Goal: Transaction & Acquisition: Purchase product/service

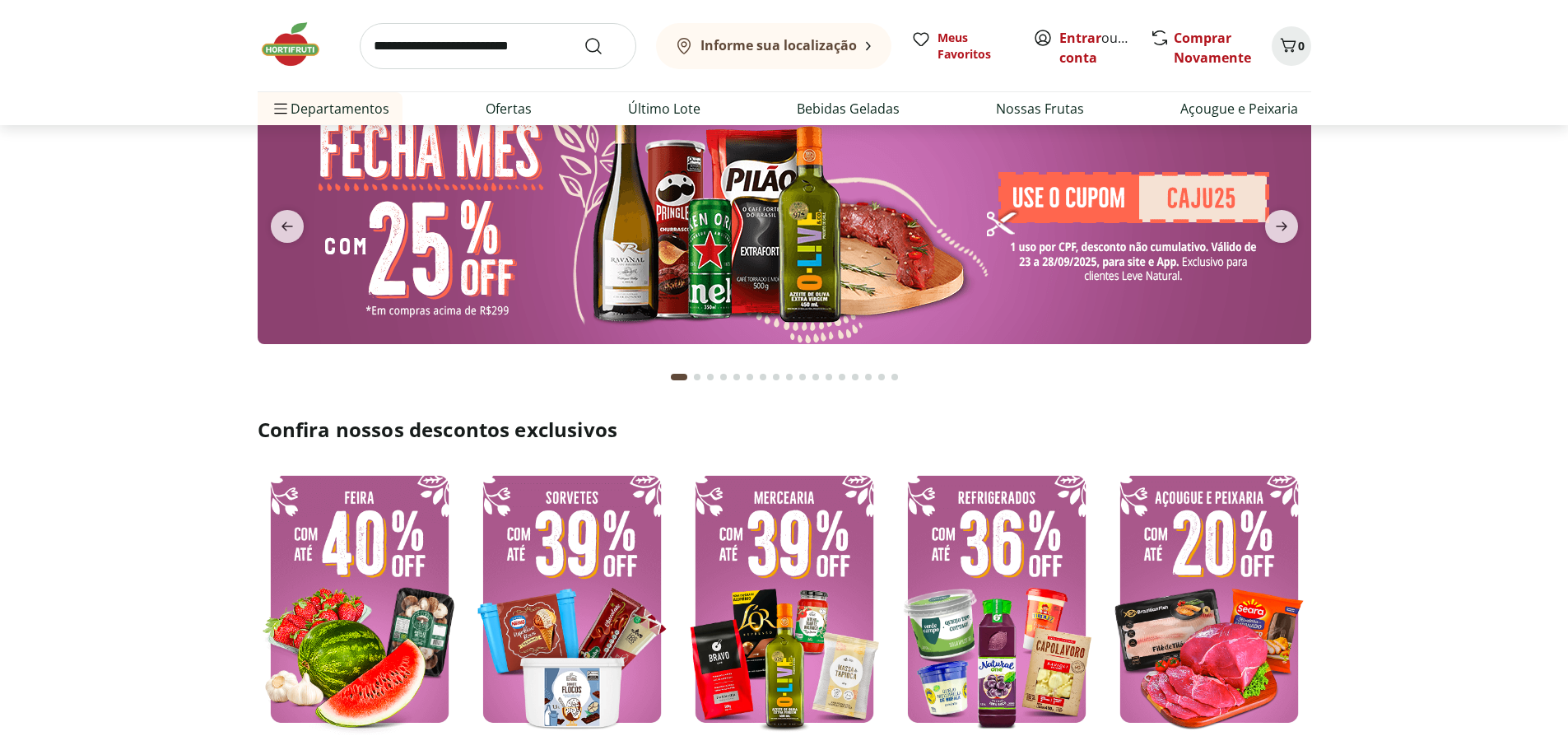
scroll to position [247, 0]
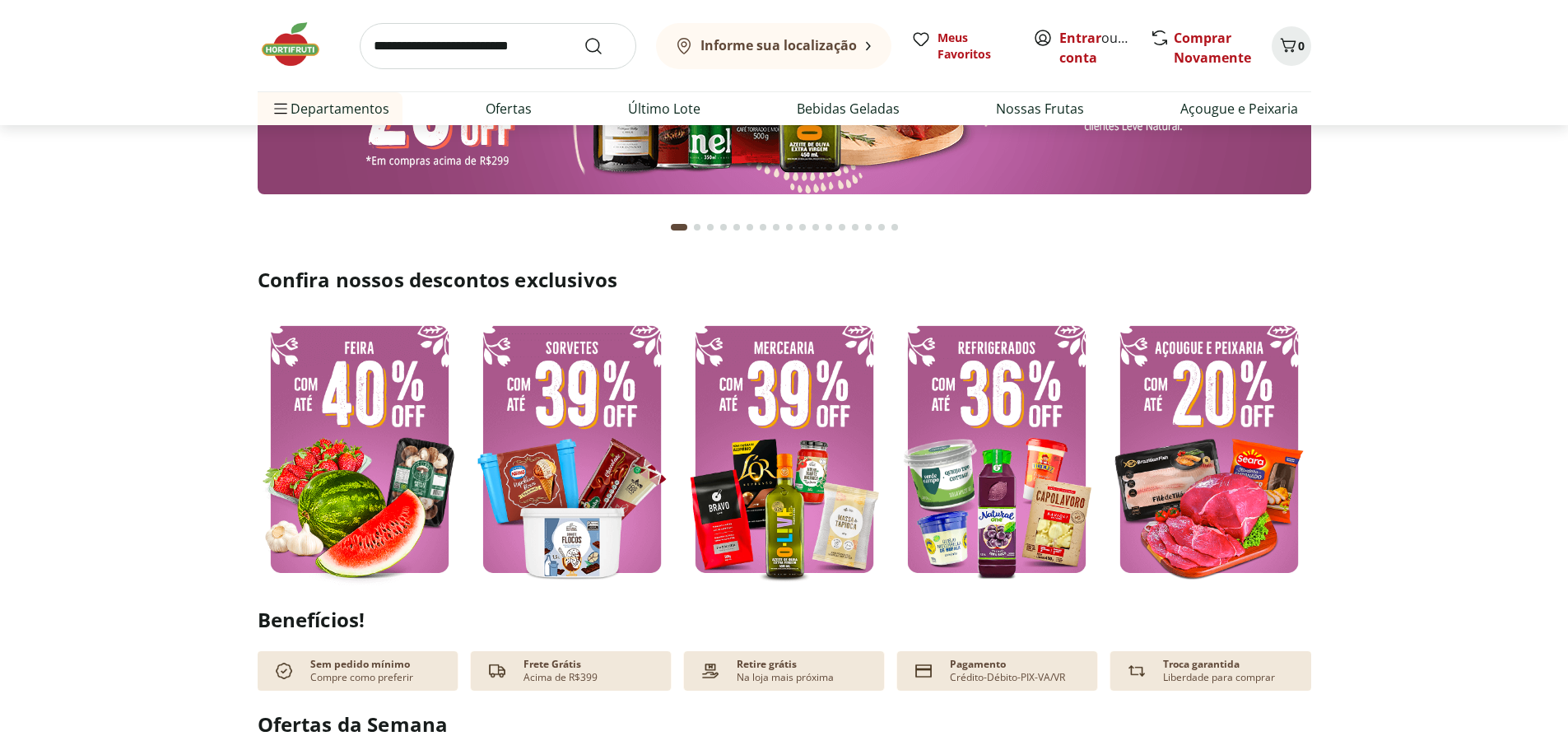
click at [1226, 424] on img at bounding box center [1209, 449] width 204 height 273
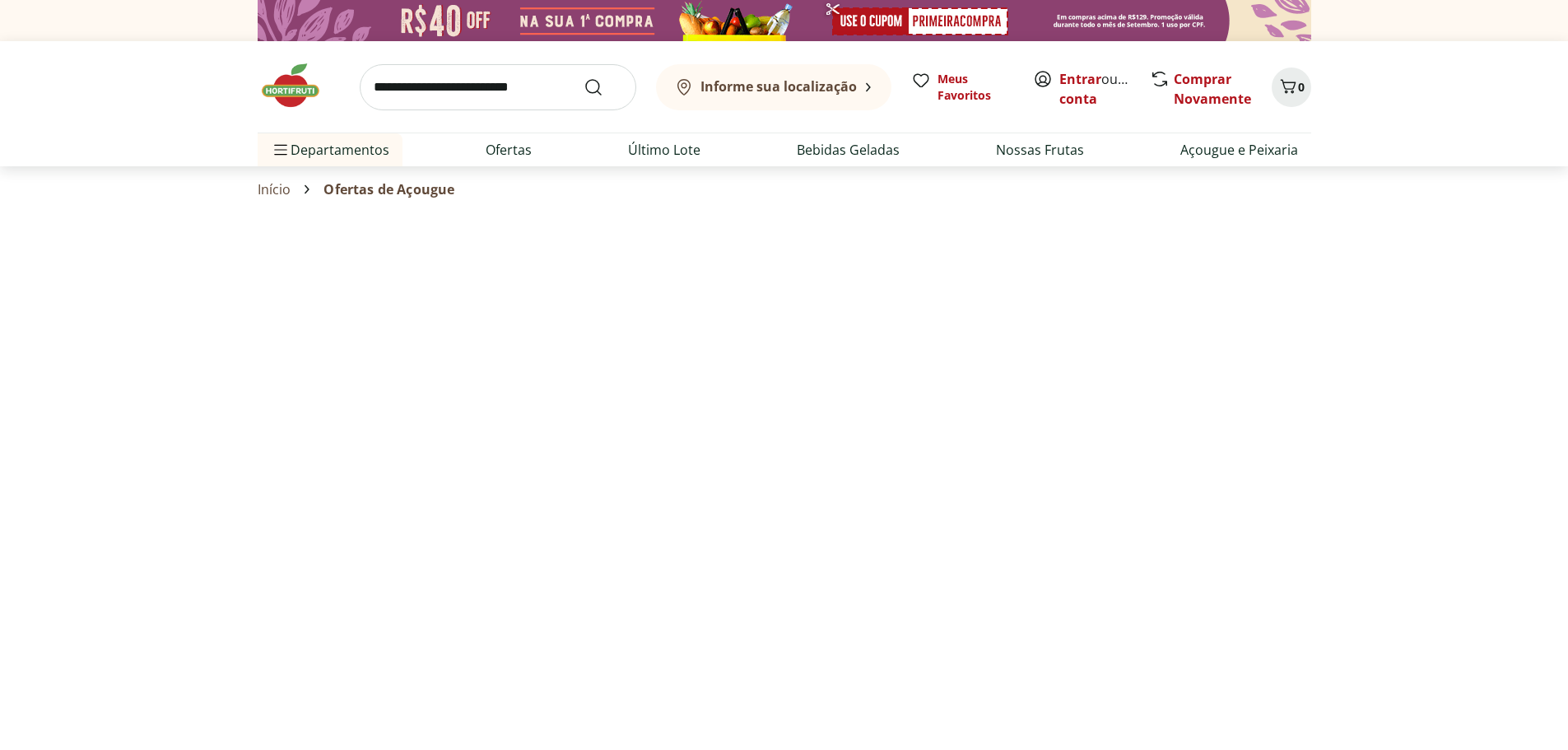
select select "**********"
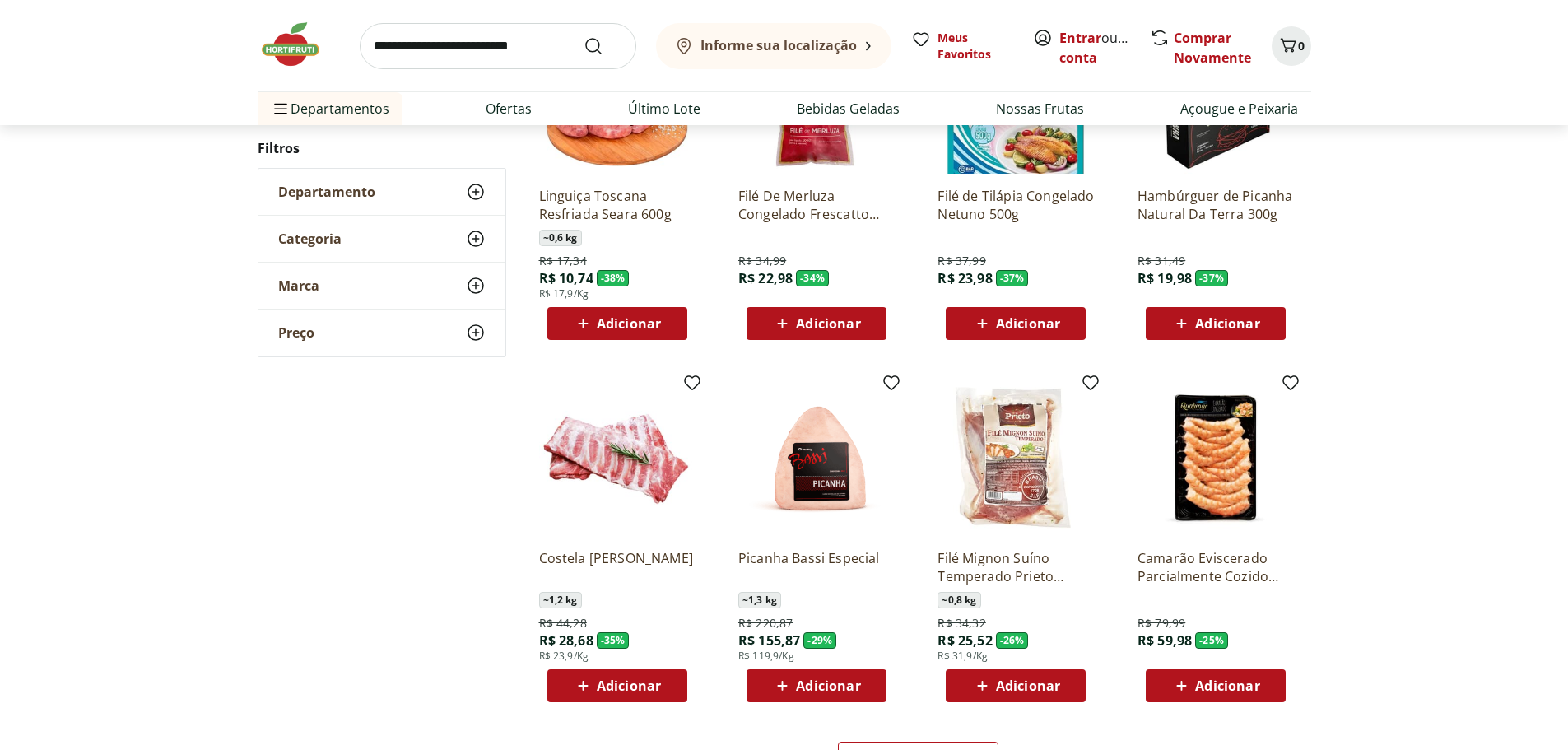
scroll to position [741, 0]
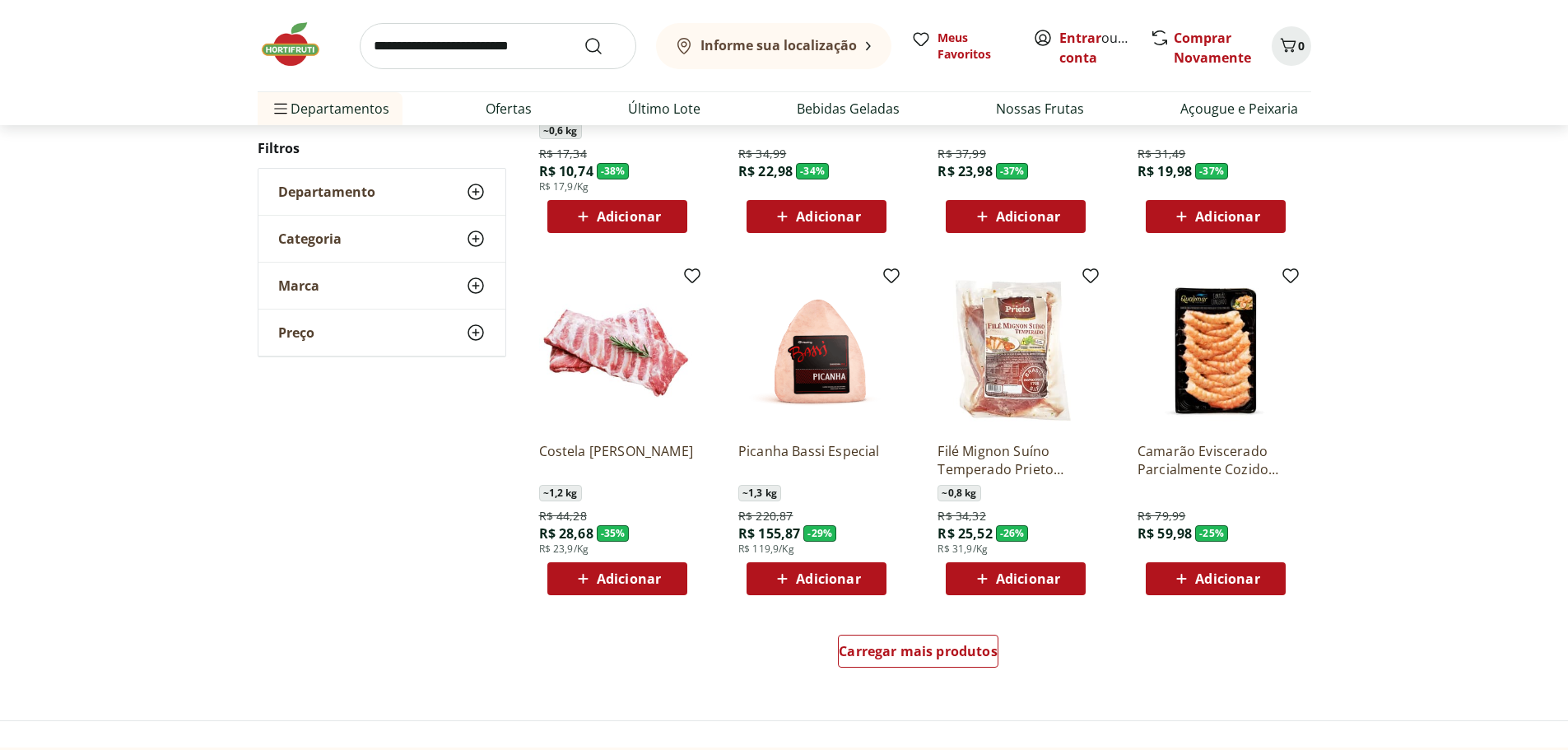
click at [469, 192] on icon at bounding box center [475, 191] width 20 height 20
click at [476, 323] on icon at bounding box center [475, 317] width 20 height 20
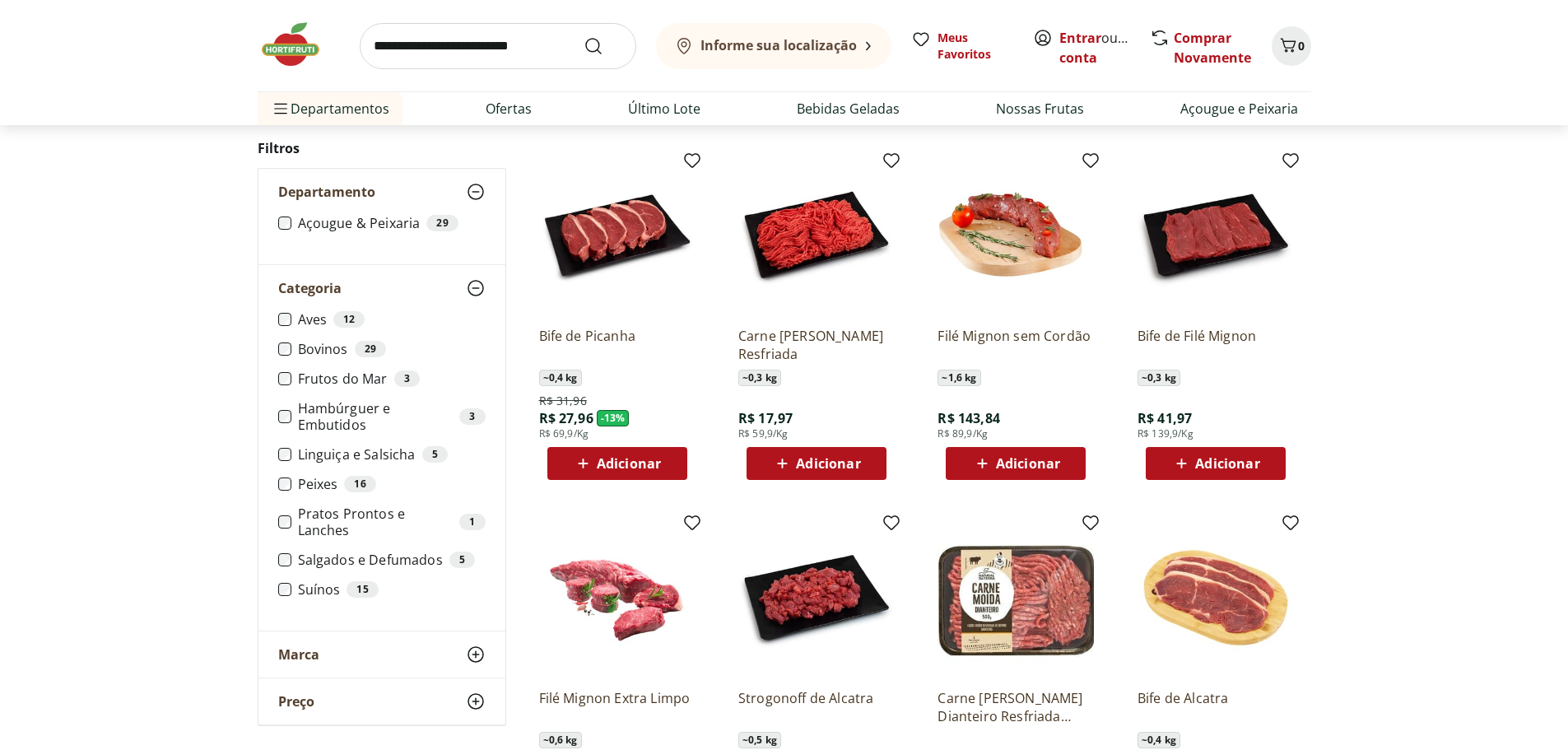
scroll to position [822, 0]
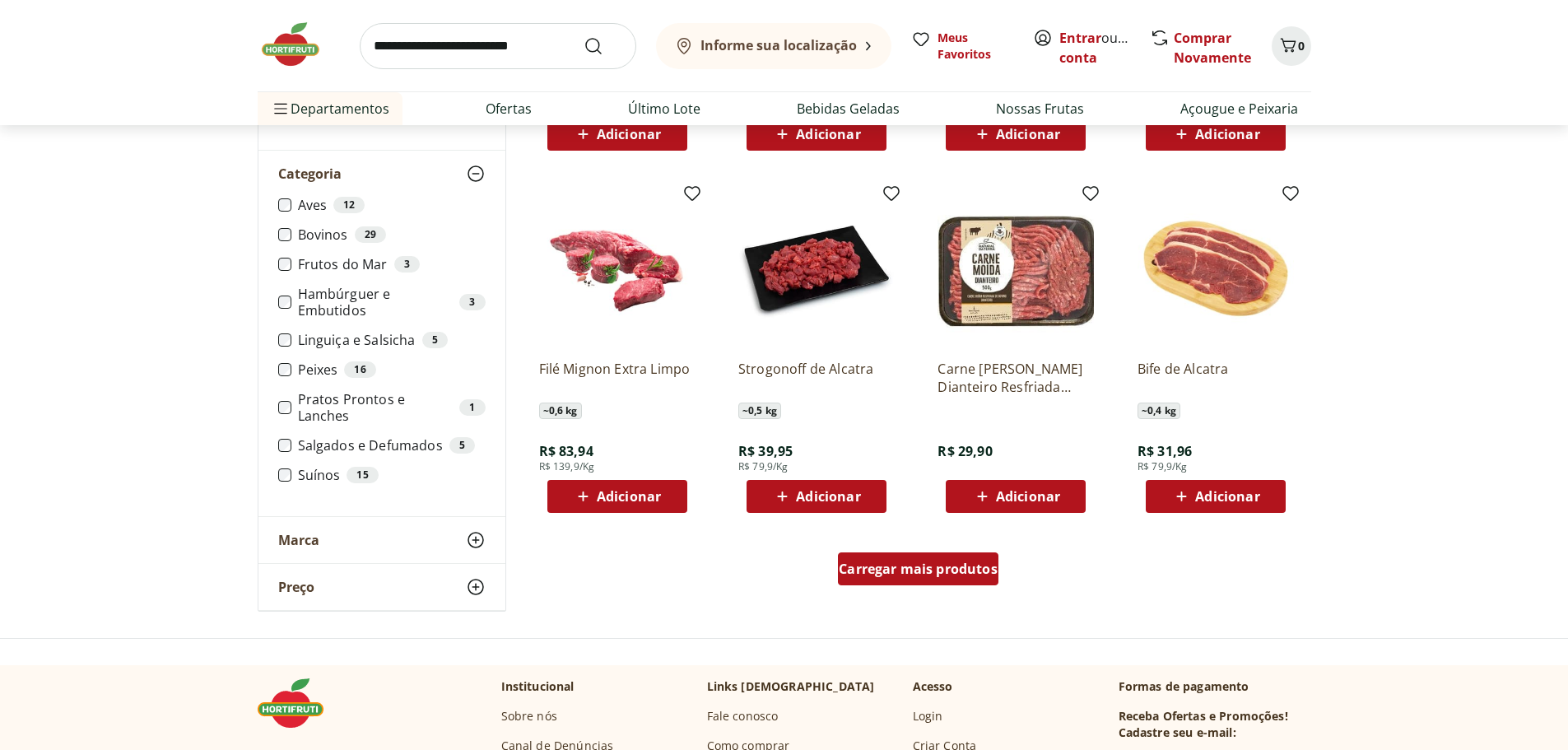
click at [953, 579] on div "Carregar mais produtos" at bounding box center [918, 568] width 160 height 33
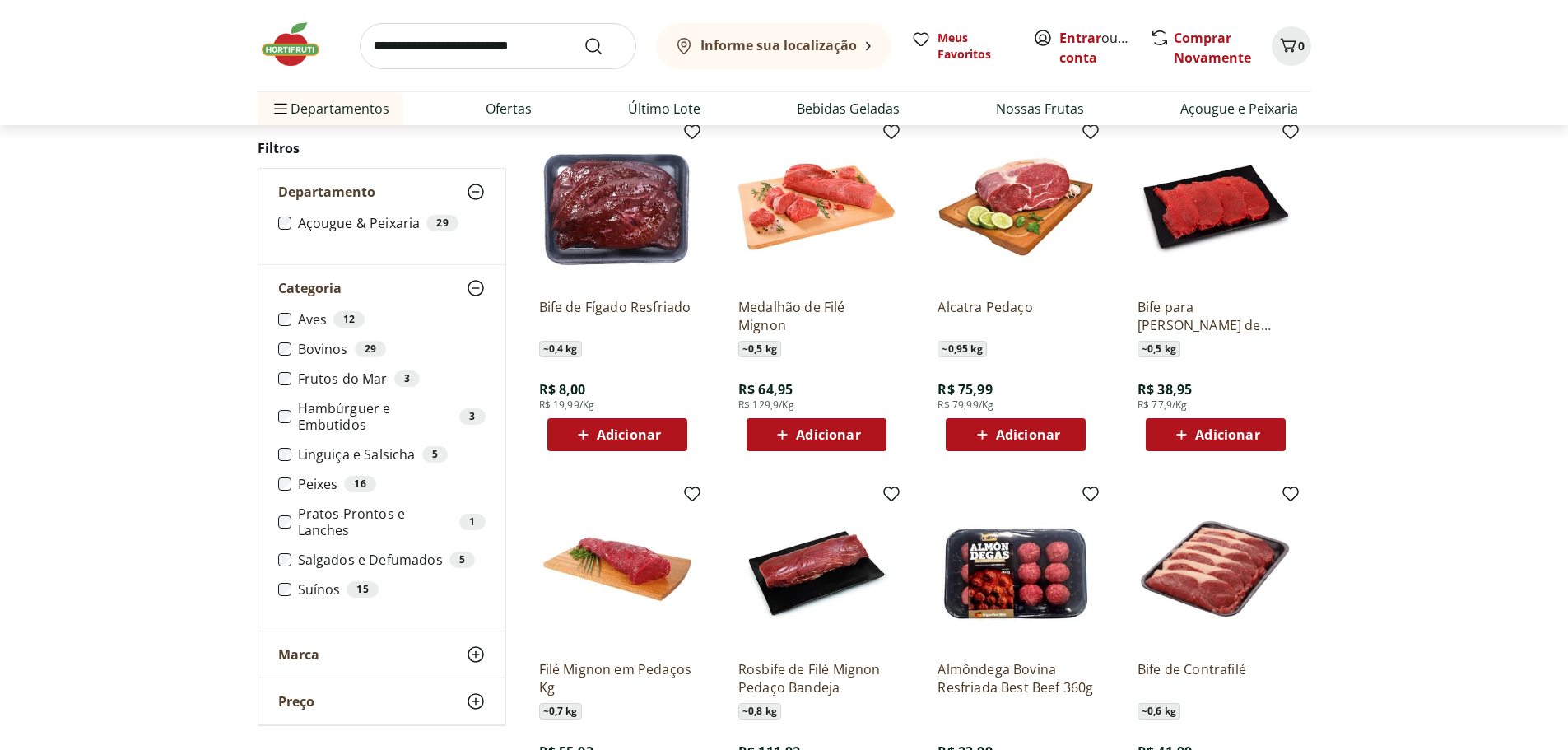
scroll to position [1810, 0]
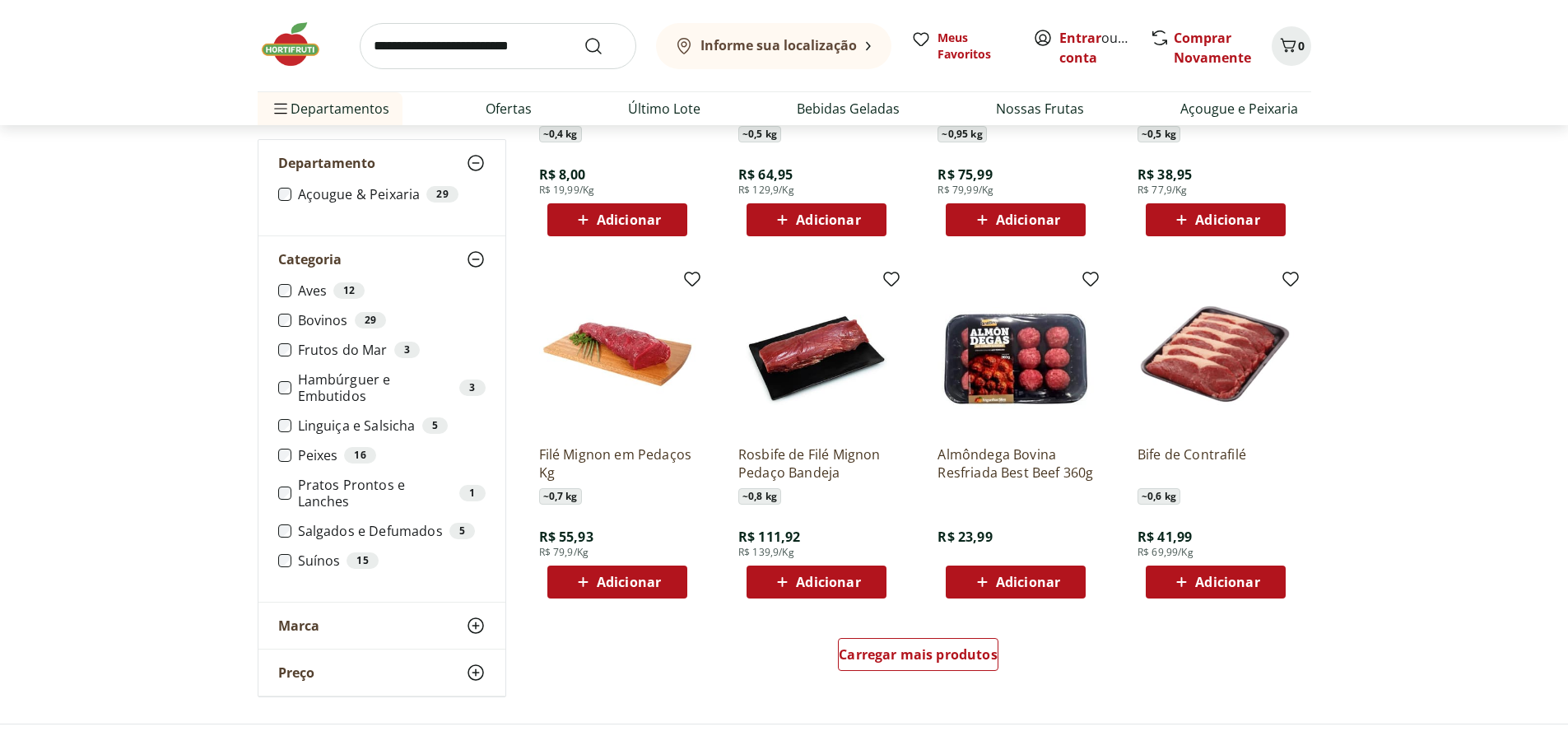
click at [526, 58] on input "search" at bounding box center [498, 46] width 276 height 46
type input "**********"
click at [584, 36] on button "Submit Search" at bounding box center [604, 45] width 39 height 20
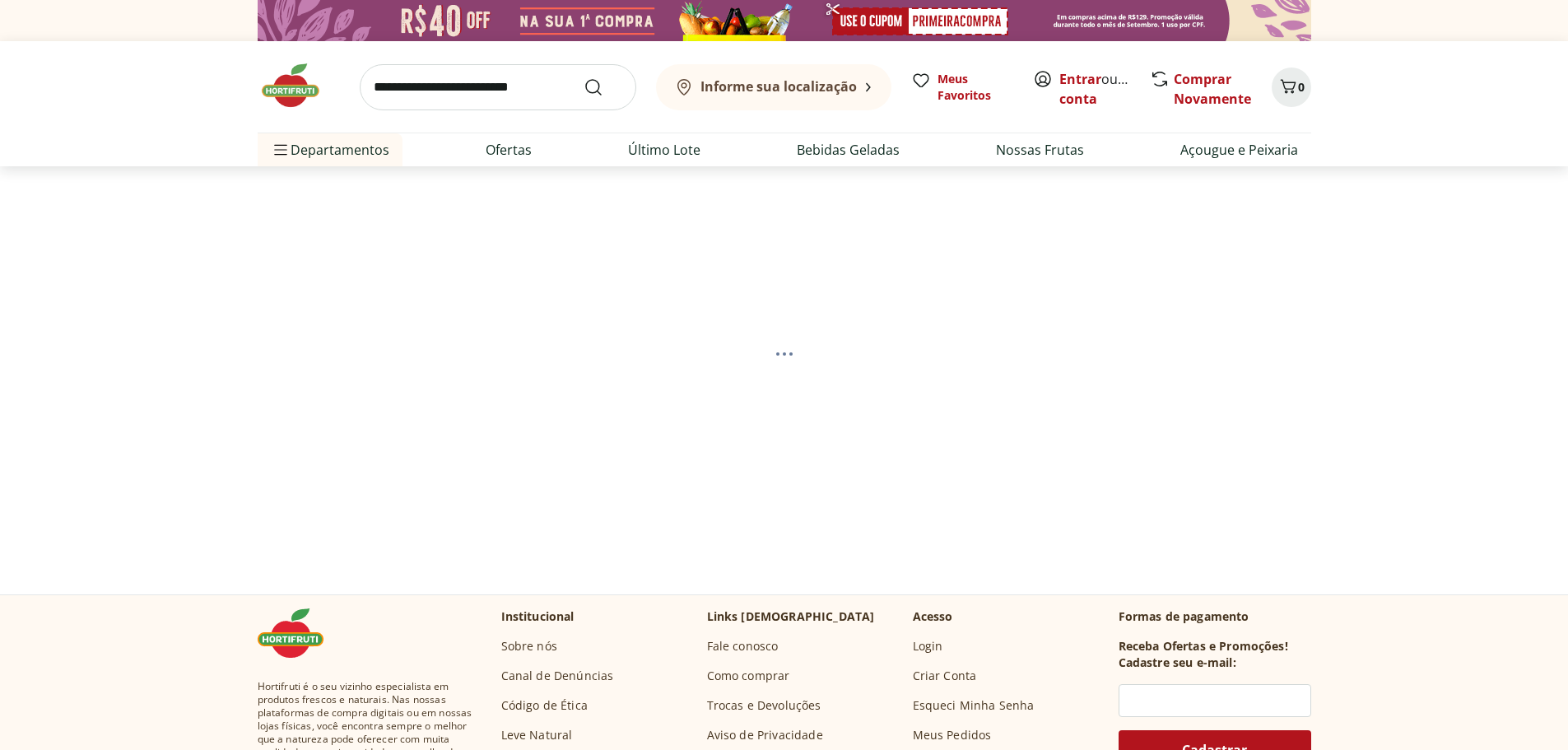
select select "**********"
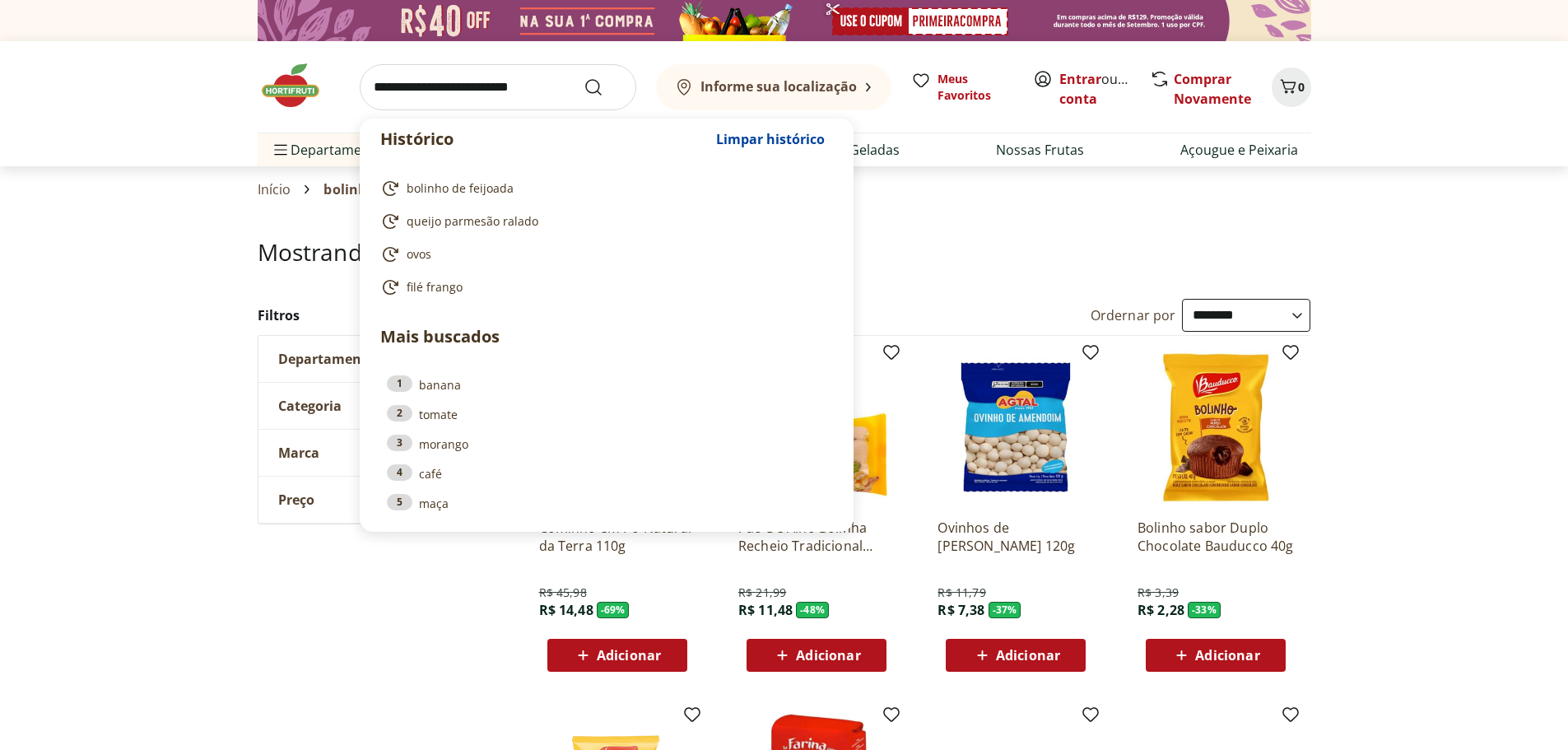
click at [500, 89] on input "search" at bounding box center [498, 87] width 276 height 46
drag, startPoint x: 1521, startPoint y: 425, endPoint x: 1493, endPoint y: 429, distance: 28.3
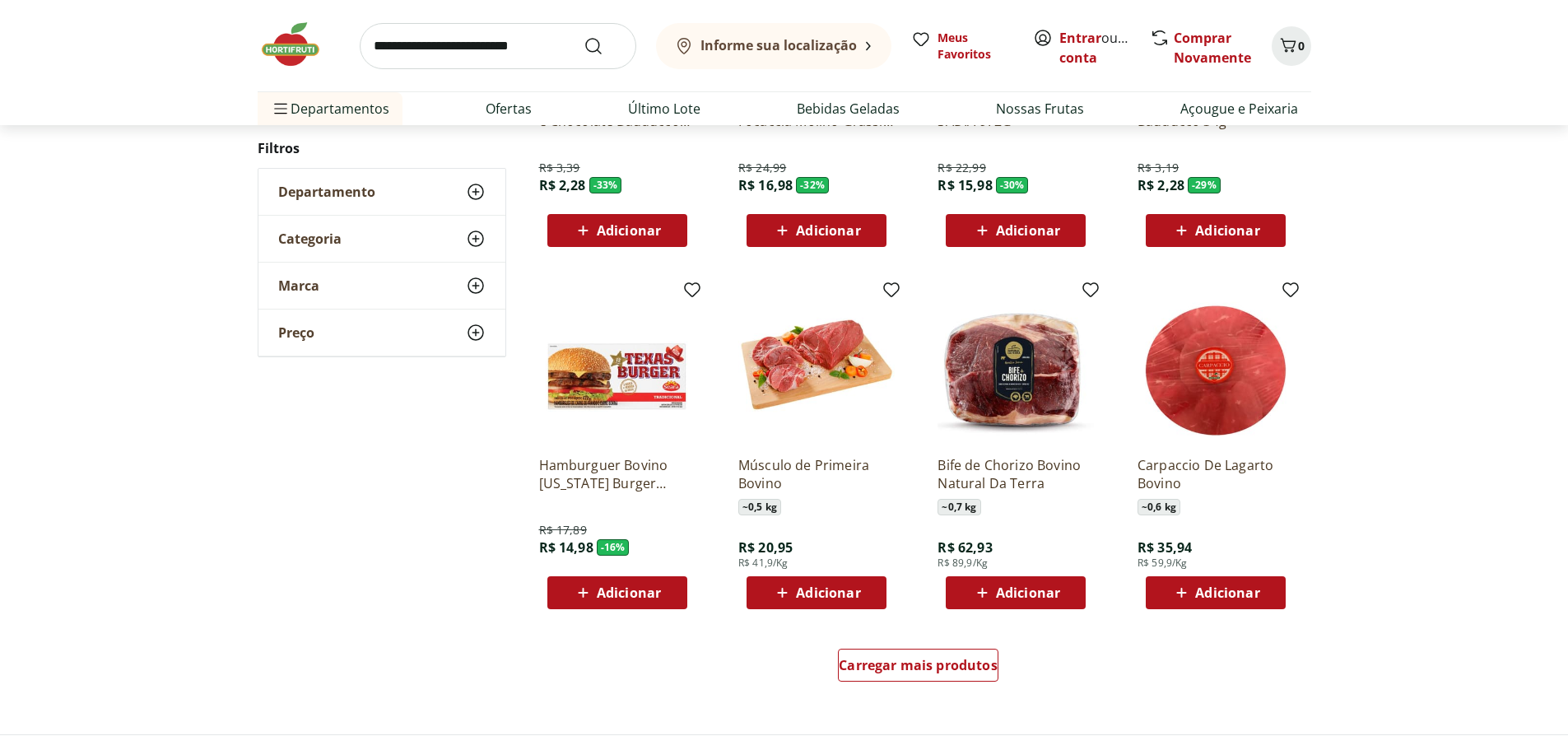
scroll to position [905, 0]
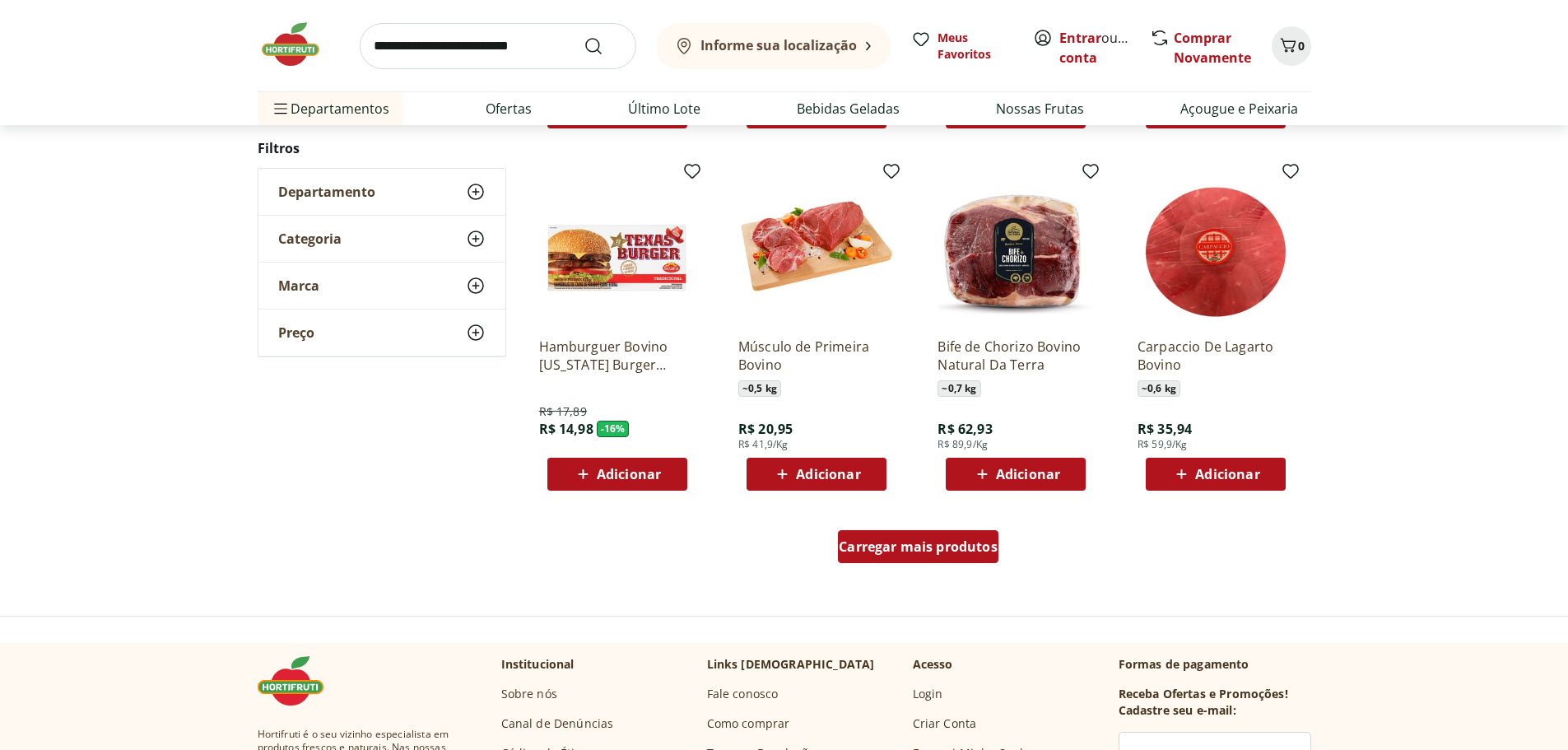
click at [945, 543] on span "Carregar mais produtos" at bounding box center [918, 545] width 159 height 13
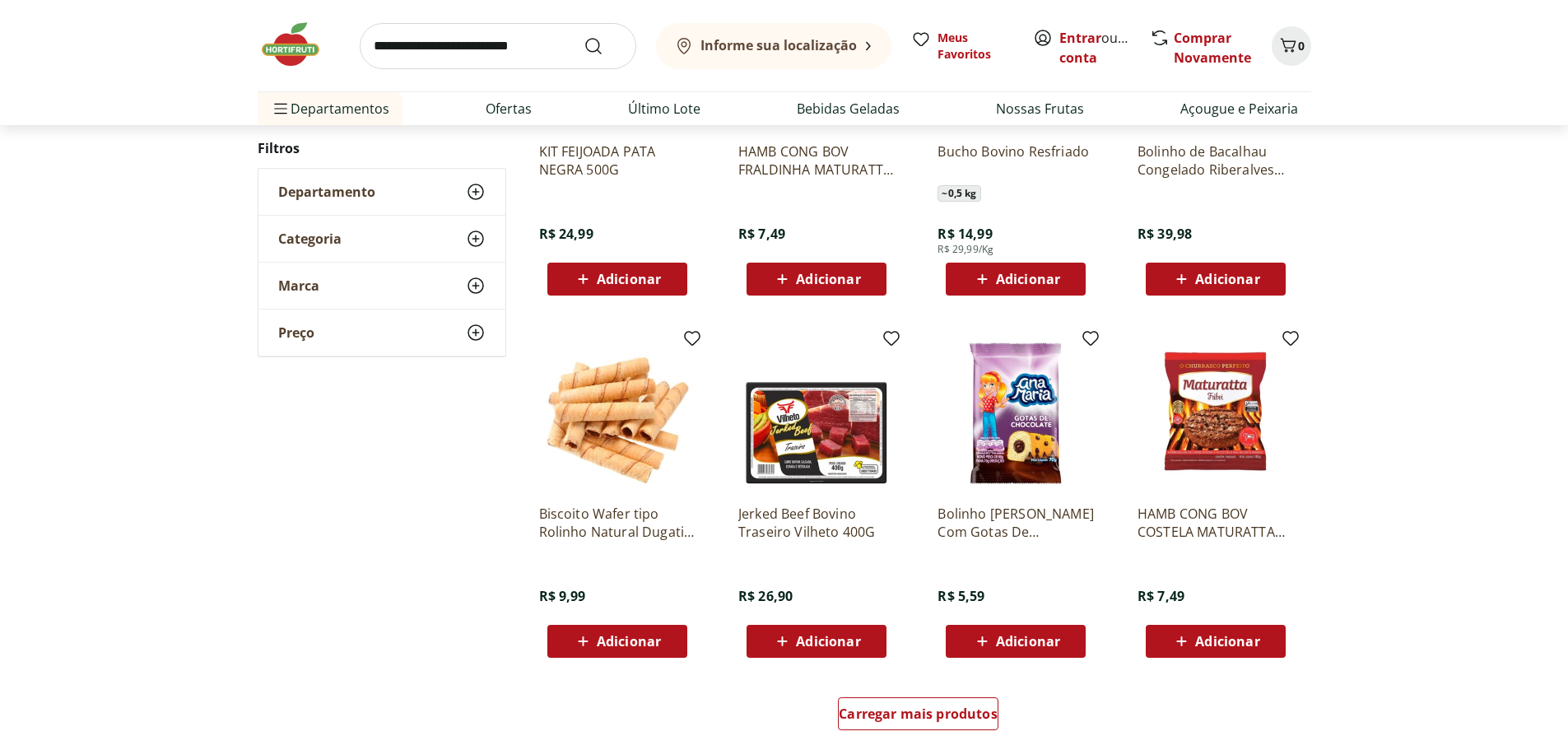
scroll to position [1563, 0]
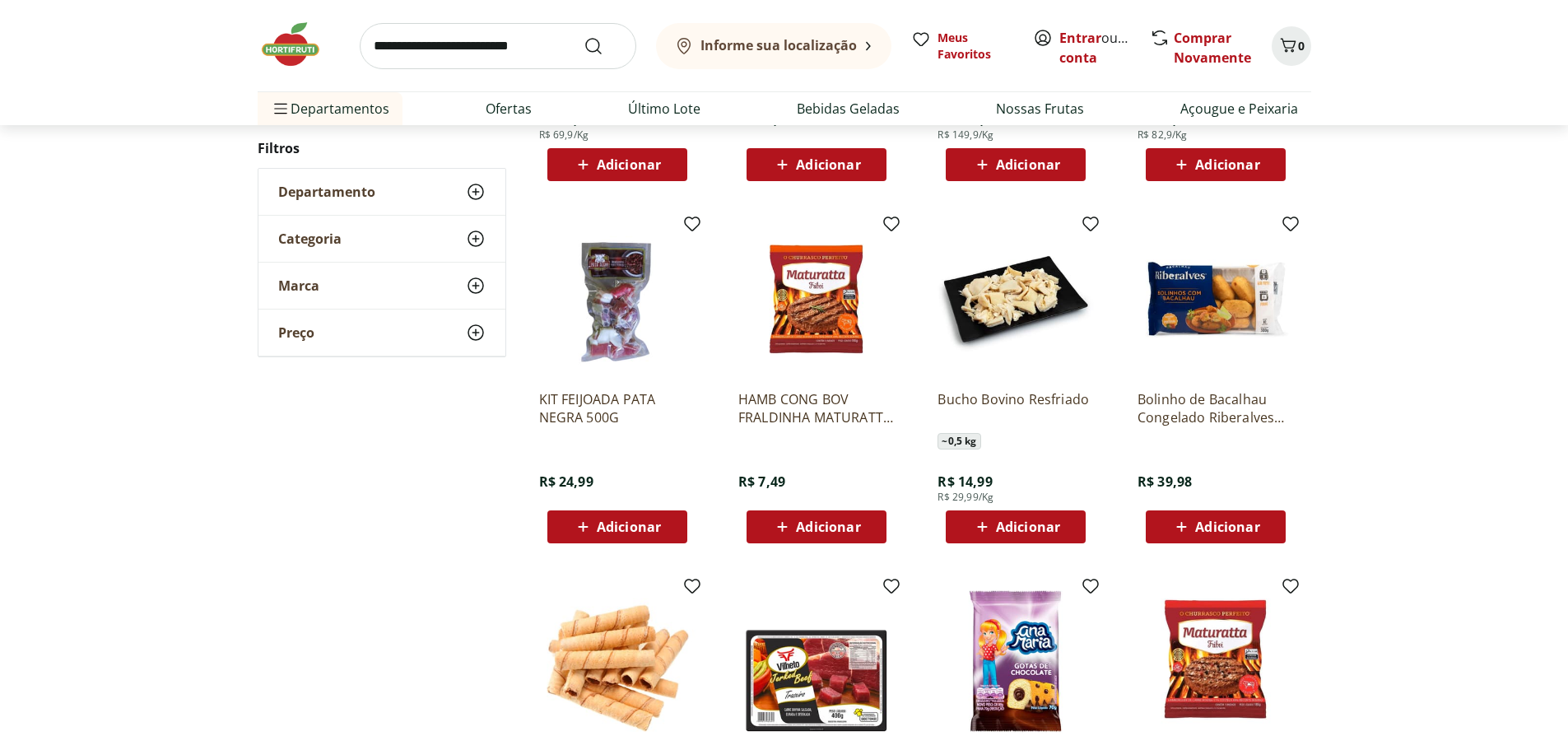
click at [831, 305] on img at bounding box center [816, 298] width 156 height 156
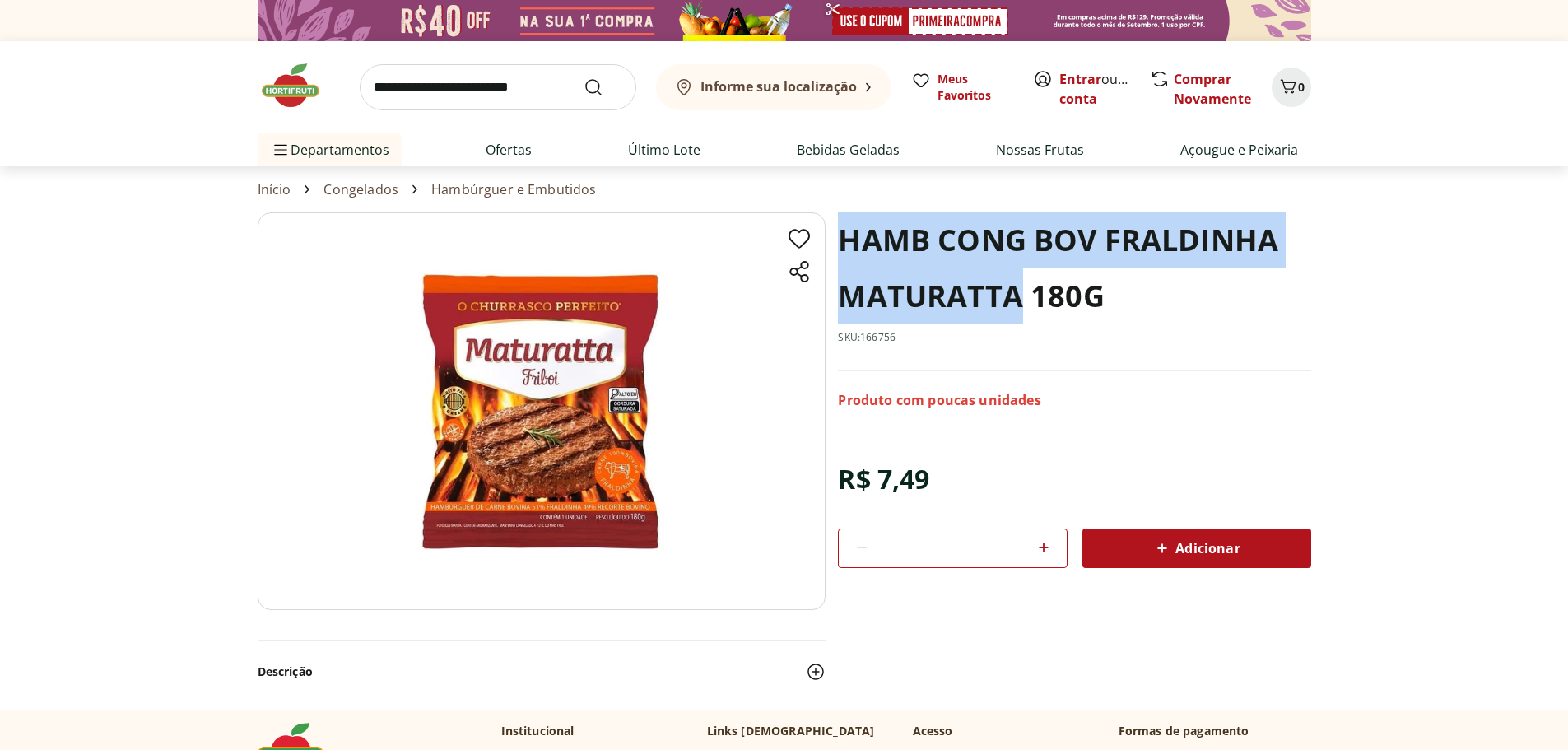
drag, startPoint x: 1021, startPoint y: 297, endPoint x: 831, endPoint y: 253, distance: 195.0
click at [831, 253] on section "HAMB CONG BOV FRALDINHA MATURATTA 180G SKU: 166756 Produto com poucas unidades …" at bounding box center [784, 460] width 1054 height 496
copy h1 "HAMB CONG BOV FRALDINHA MATURATTA"
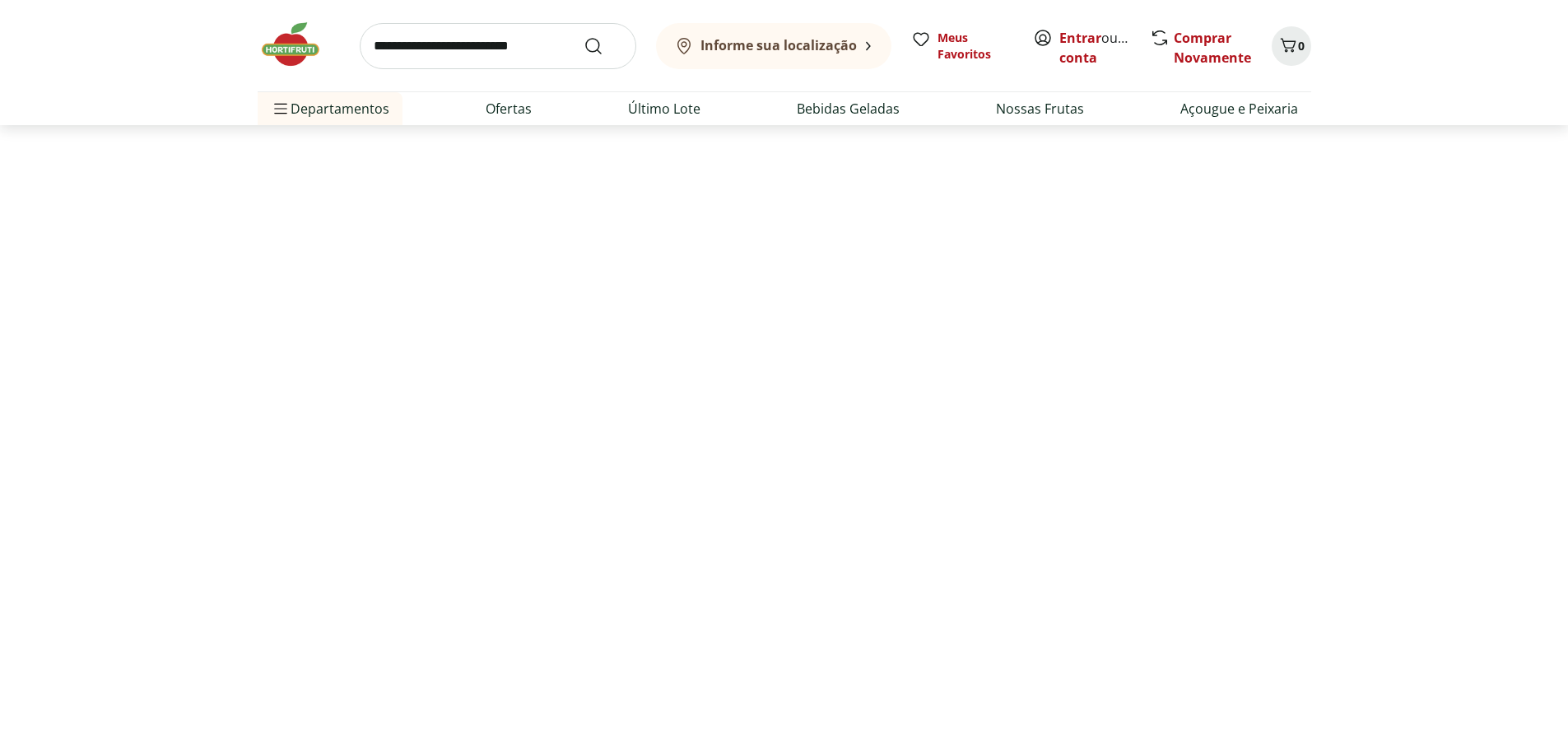
select select "**********"
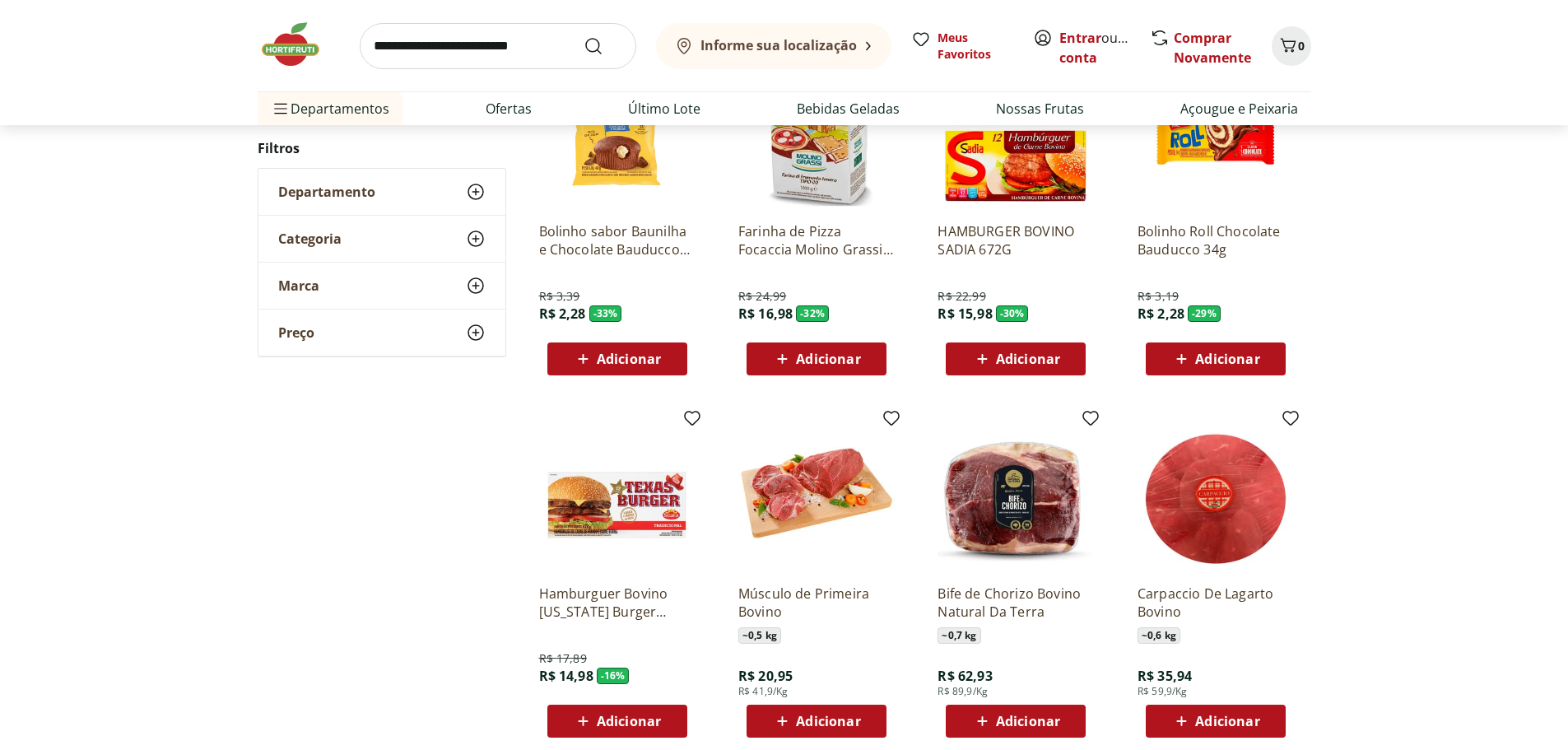
scroll to position [988, 0]
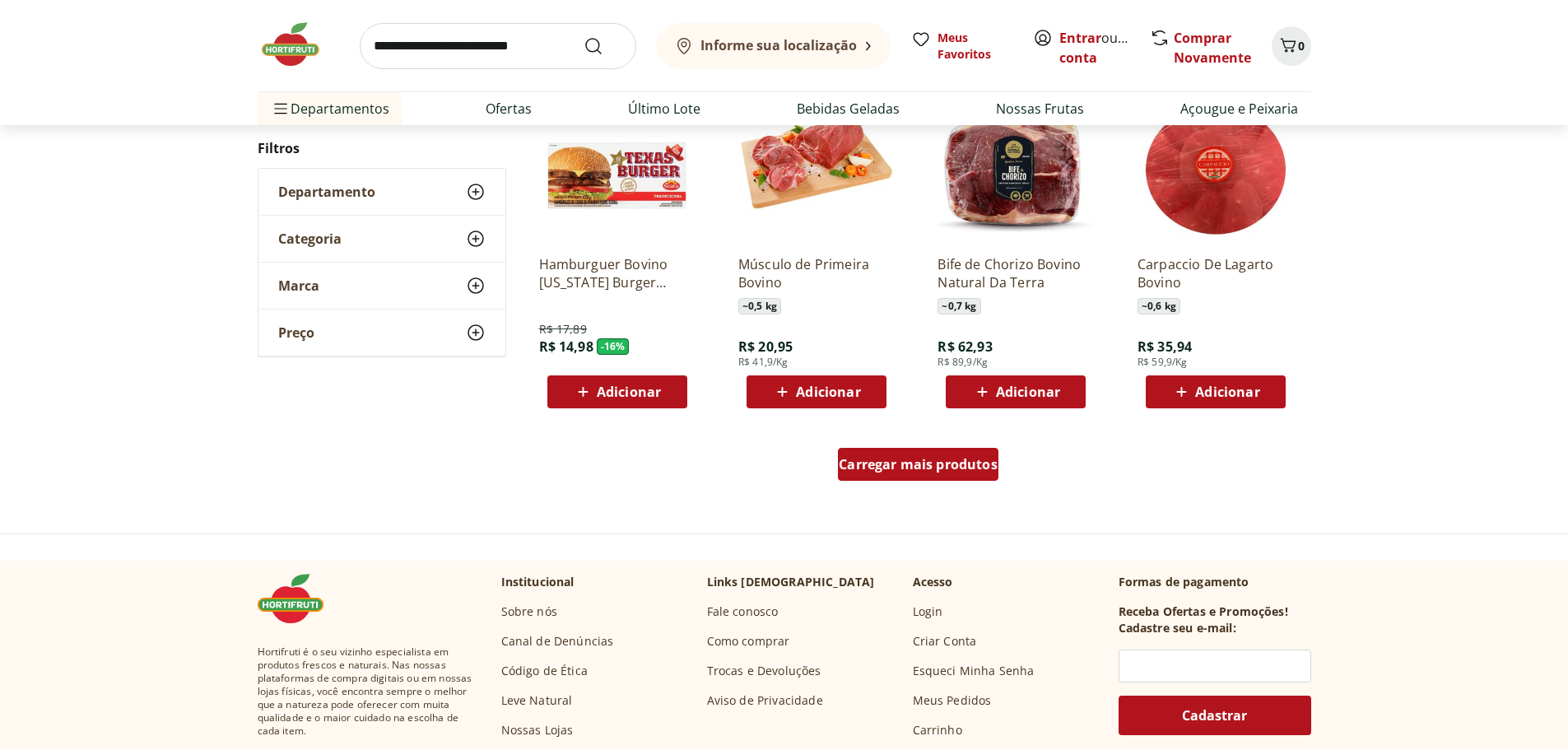
click at [923, 458] on span "Carregar mais produtos" at bounding box center [918, 464] width 159 height 13
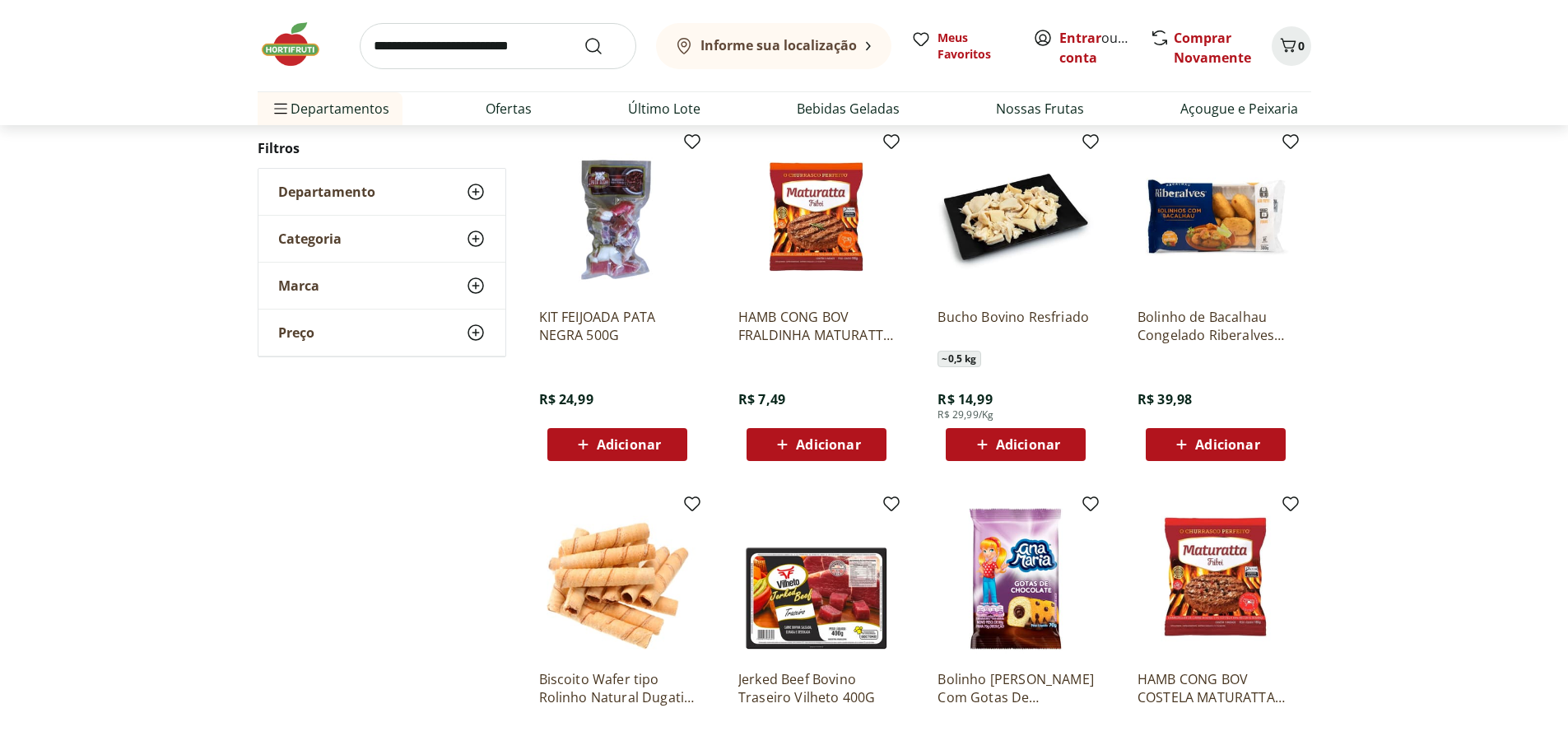
scroll to position [2057, 0]
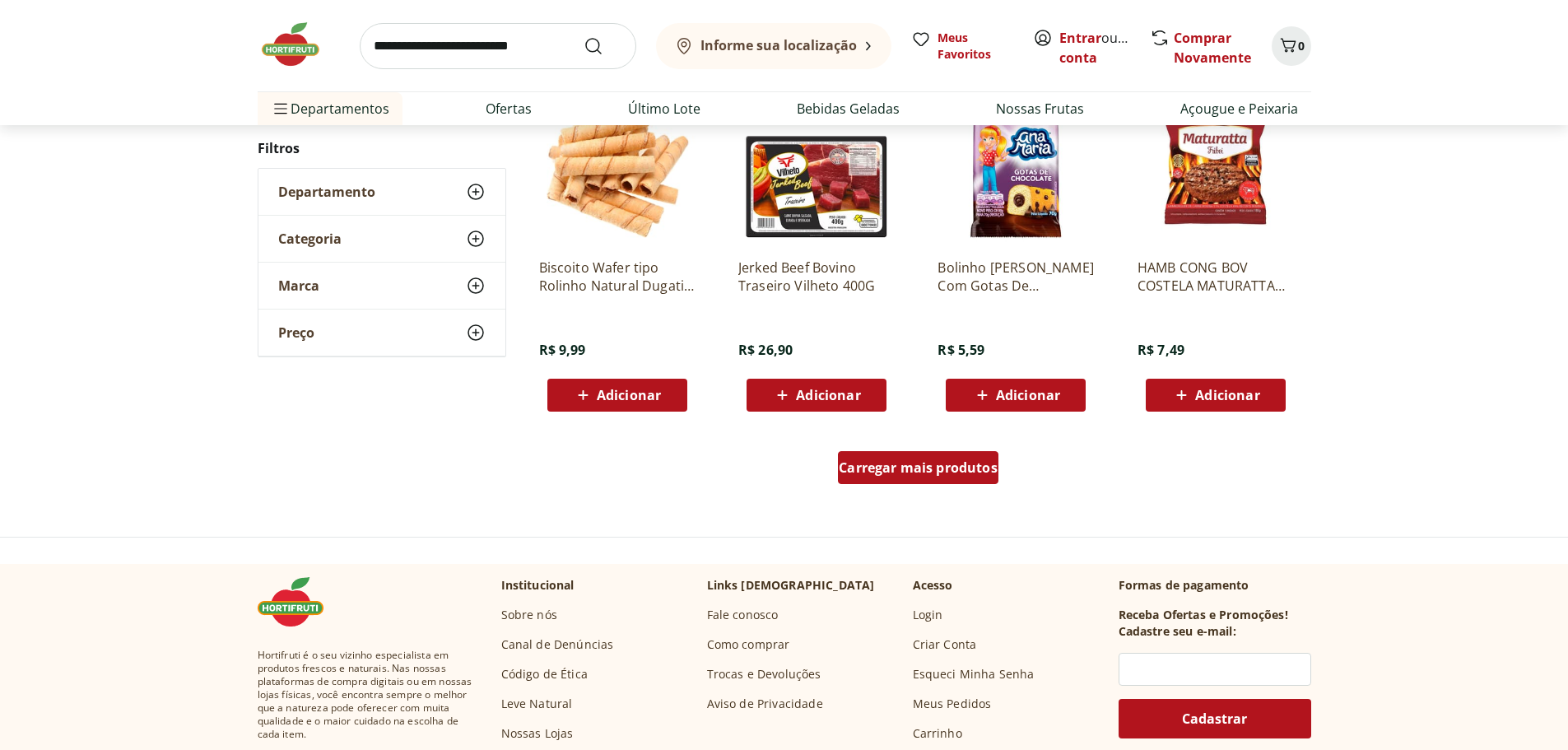
click at [938, 469] on span "Carregar mais produtos" at bounding box center [918, 467] width 159 height 13
